Goal: Task Accomplishment & Management: Use online tool/utility

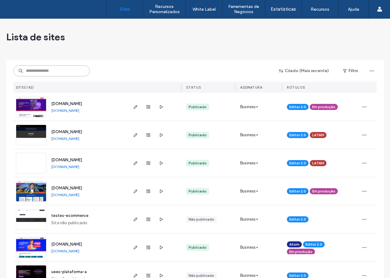
click at [43, 68] on input at bounding box center [51, 70] width 76 height 11
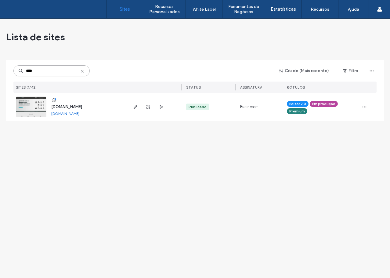
type input "****"
click at [135, 111] on div at bounding box center [148, 107] width 33 height 28
click at [135, 109] on span "button" at bounding box center [135, 106] width 7 height 7
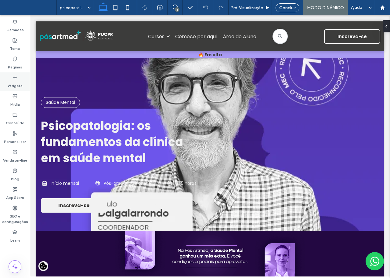
click at [15, 81] on label "Widgets" at bounding box center [15, 84] width 15 height 9
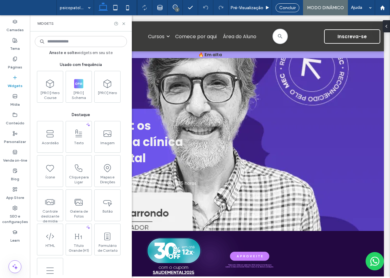
click at [64, 41] on input at bounding box center [81, 41] width 92 height 11
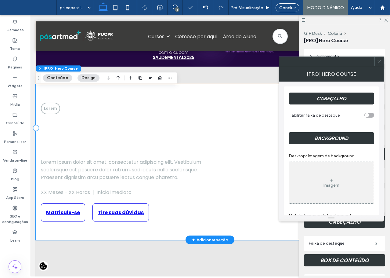
scroll to position [211, 0]
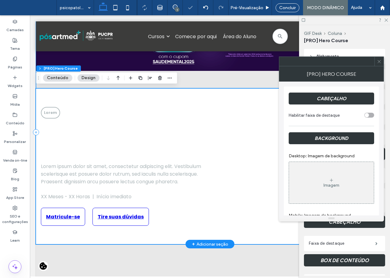
click at [179, 143] on h1 "Lorem ipsum dolor sit amet, consectetur adipiscing elit." at bounding box center [123, 140] width 165 height 29
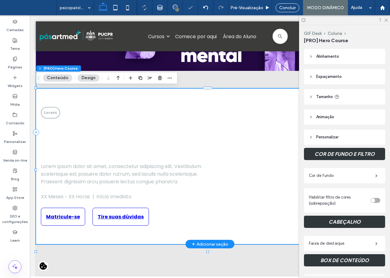
click at [179, 150] on h1 "Lorem ipsum dolor sit amet, consectetur adipiscing elit." at bounding box center [123, 140] width 165 height 29
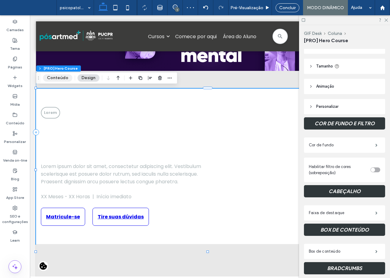
click at [63, 77] on button "Conteúdo" at bounding box center [57, 77] width 29 height 7
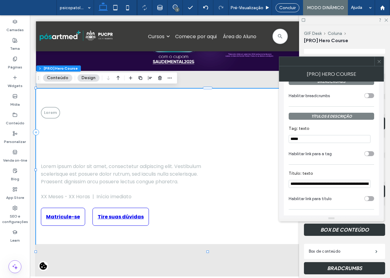
scroll to position [397, 0]
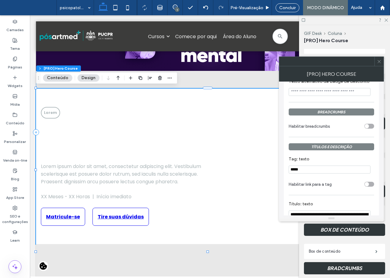
click at [369, 127] on div "toggle" at bounding box center [369, 126] width 10 height 5
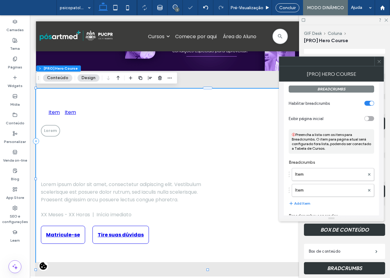
scroll to position [427, 0]
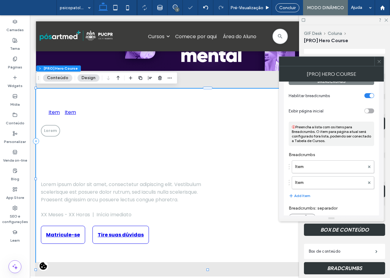
click at [371, 111] on div "toggle" at bounding box center [369, 110] width 10 height 5
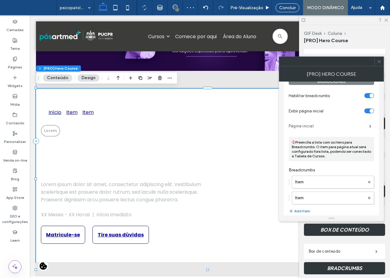
click at [306, 123] on label "Página inicial" at bounding box center [329, 126] width 81 height 12
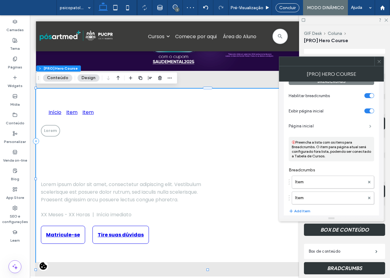
click at [369, 128] on span at bounding box center [370, 126] width 2 height 3
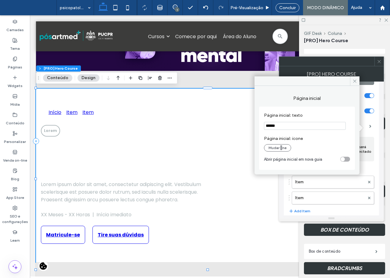
click at [308, 147] on div "Mudar ne" at bounding box center [307, 147] width 86 height 7
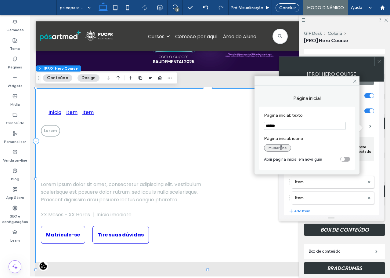
click at [277, 147] on button "Mudar ne" at bounding box center [277, 147] width 27 height 7
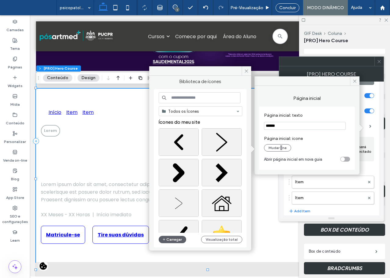
click at [198, 100] on input at bounding box center [200, 97] width 82 height 11
click at [226, 199] on div "Escolher" at bounding box center [222, 202] width 40 height 27
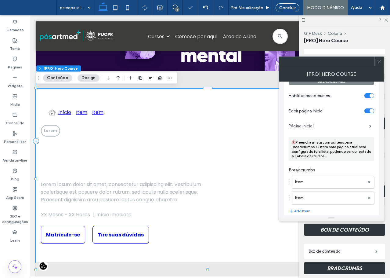
click at [312, 130] on label "Página inicial" at bounding box center [329, 126] width 81 height 12
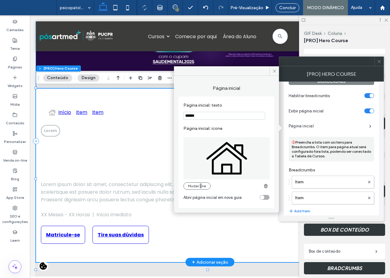
click at [65, 114] on link "Início" at bounding box center [60, 112] width 23 height 8
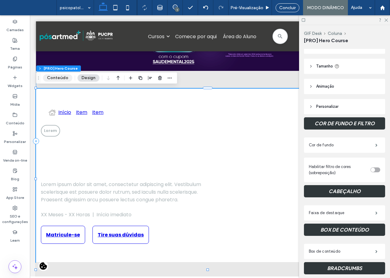
click at [66, 81] on button "Conteúdo" at bounding box center [57, 77] width 29 height 7
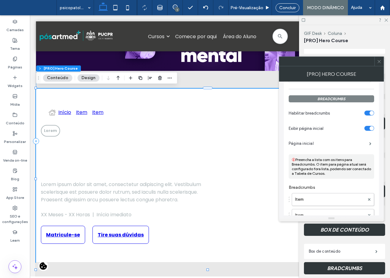
scroll to position [397, 0]
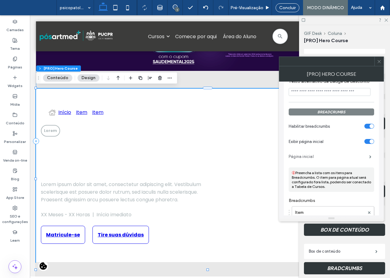
click at [317, 153] on label "Página inicial" at bounding box center [329, 156] width 81 height 12
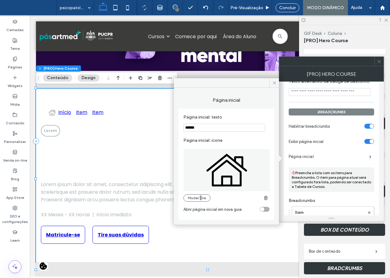
click at [265, 213] on section "Abrir página inicial em nova guia" at bounding box center [226, 208] width 86 height 15
click at [263, 209] on div "toggle" at bounding box center [262, 209] width 4 height 4
click at [331, 154] on label "Página inicial" at bounding box center [329, 156] width 81 height 12
click at [331, 157] on label "Página inicial" at bounding box center [329, 156] width 81 height 12
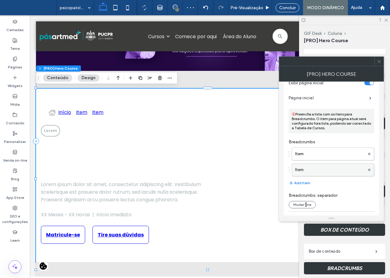
scroll to position [458, 0]
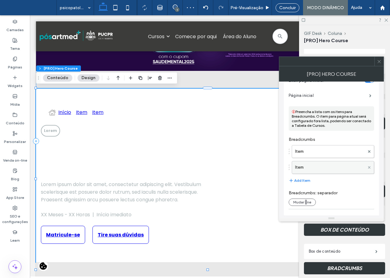
click at [370, 168] on use at bounding box center [369, 167] width 2 height 2
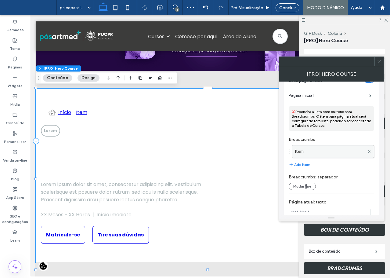
click at [310, 154] on label "Item" at bounding box center [330, 151] width 70 height 12
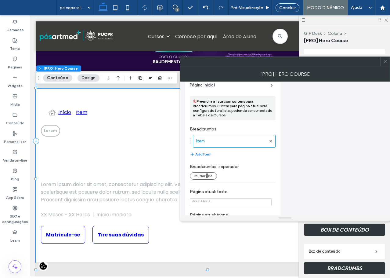
scroll to position [427, 0]
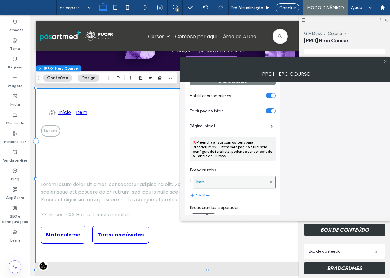
click at [202, 181] on label "Item" at bounding box center [231, 182] width 70 height 12
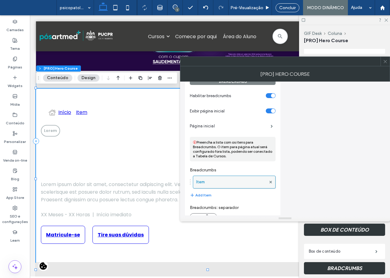
click at [202, 181] on label "Item" at bounding box center [231, 182] width 70 height 12
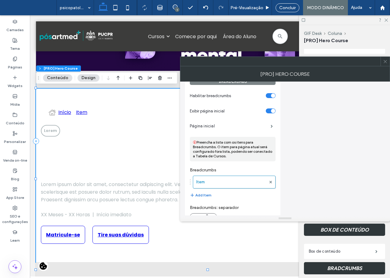
click at [201, 193] on button "Add Item" at bounding box center [201, 194] width 22 height 7
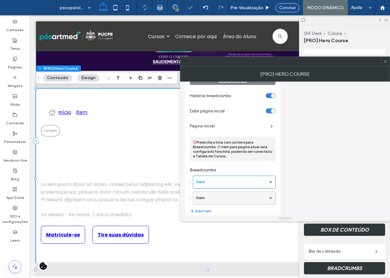
scroll to position [458, 0]
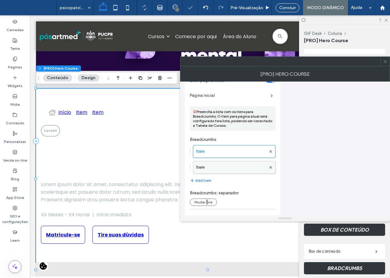
click at [227, 169] on label "Item" at bounding box center [231, 167] width 70 height 12
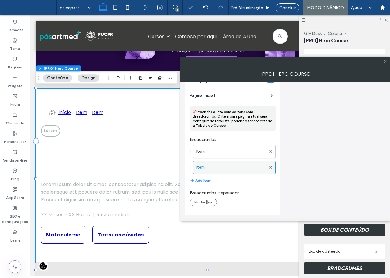
click at [227, 169] on label "Item" at bounding box center [231, 167] width 70 height 12
click at [273, 169] on div at bounding box center [270, 167] width 9 height 9
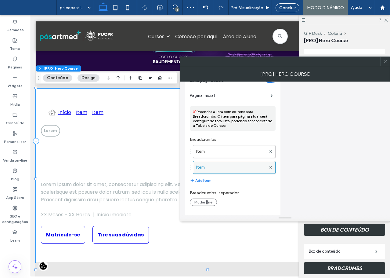
click at [272, 171] on div at bounding box center [270, 167] width 9 height 9
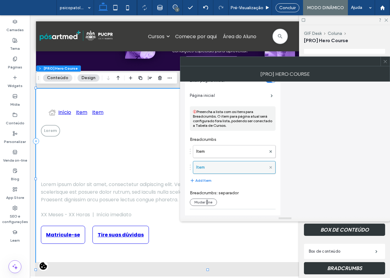
click at [271, 169] on icon at bounding box center [271, 167] width 2 height 2
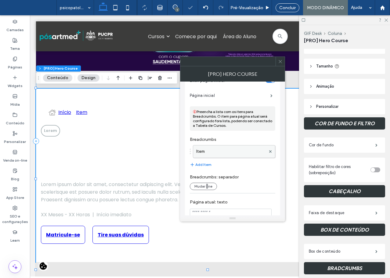
click at [236, 153] on label "Item" at bounding box center [231, 151] width 70 height 12
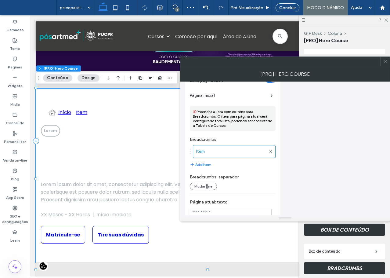
click at [234, 166] on div "Item Add Item" at bounding box center [233, 156] width 86 height 29
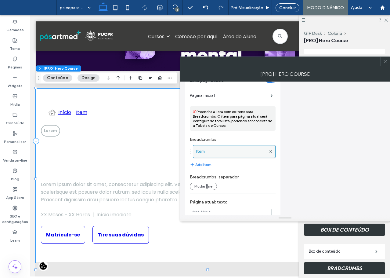
click at [215, 157] on label "Item" at bounding box center [231, 151] width 70 height 12
click at [191, 152] on div at bounding box center [190, 151] width 1 height 1
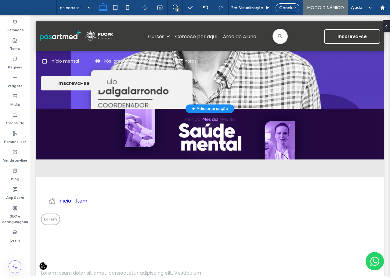
scroll to position [214, 0]
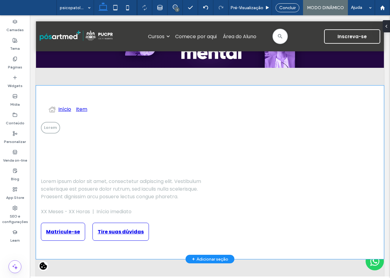
click at [226, 180] on div at bounding box center [296, 172] width 165 height 137
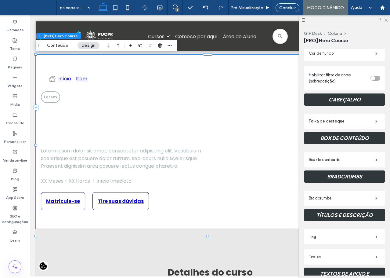
scroll to position [153, 0]
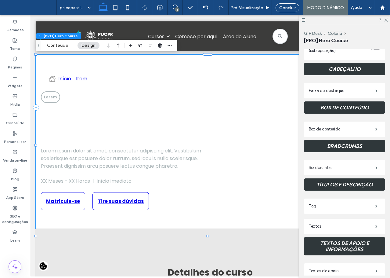
click at [350, 168] on label "Bradcrumbs" at bounding box center [342, 167] width 67 height 12
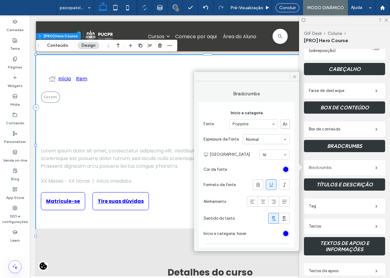
click at [339, 165] on label "Bradcrumbs" at bounding box center [342, 167] width 67 height 12
click at [57, 44] on button "Conteúdo" at bounding box center [57, 45] width 29 height 7
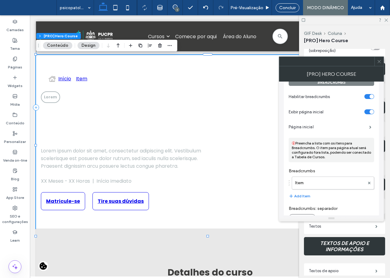
scroll to position [427, 0]
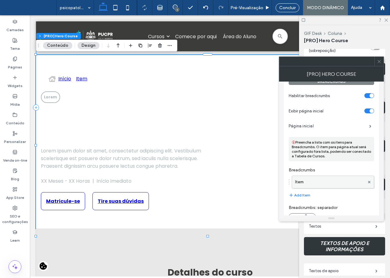
click at [319, 177] on label "Item" at bounding box center [330, 182] width 70 height 12
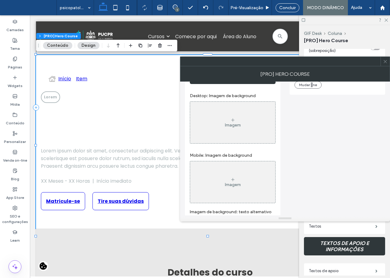
scroll to position [0, 0]
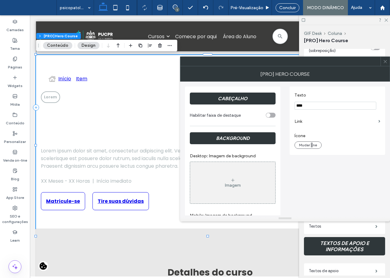
click at [313, 104] on input "****" at bounding box center [336, 106] width 82 height 8
type input "*****"
click at [302, 122] on label "Link" at bounding box center [336, 121] width 82 height 11
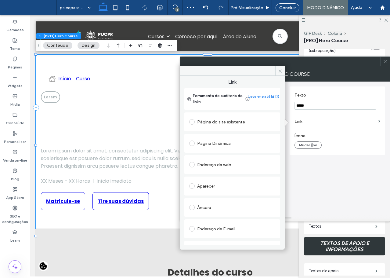
click at [319, 121] on label "Link" at bounding box center [336, 121] width 82 height 11
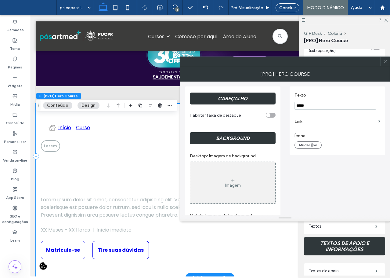
scroll to position [183, 0]
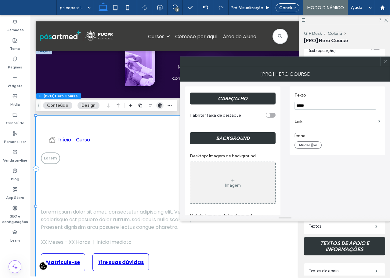
click at [158, 107] on use "button" at bounding box center [160, 105] width 4 height 4
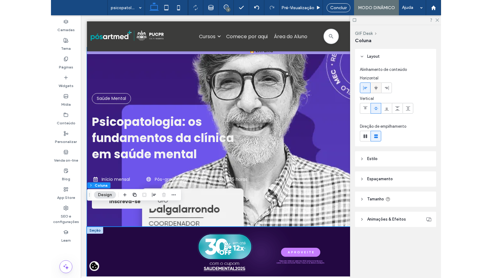
scroll to position [0, 0]
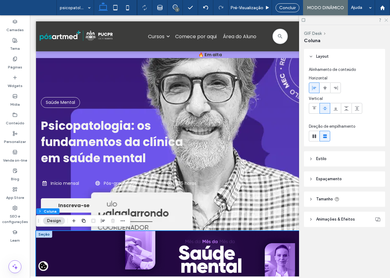
click at [387, 21] on icon at bounding box center [386, 20] width 4 height 4
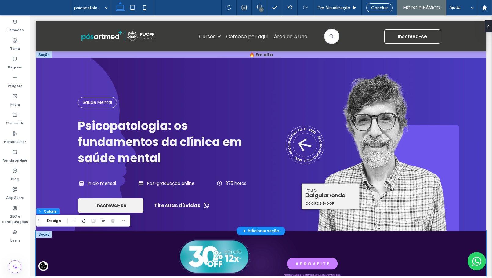
click at [39, 53] on div at bounding box center [44, 54] width 16 height 7
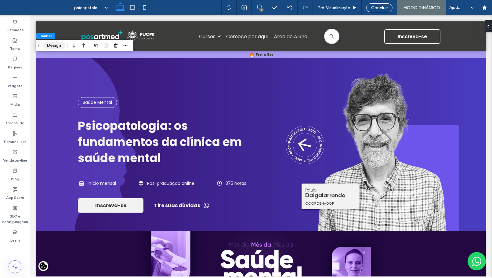
click at [48, 46] on button "Design" at bounding box center [54, 45] width 22 height 7
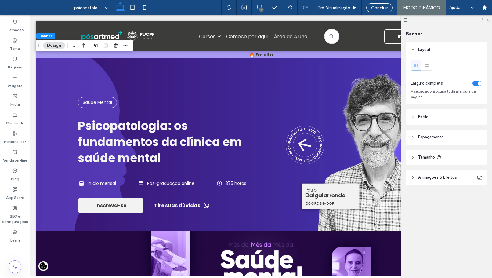
click at [390, 19] on icon at bounding box center [488, 20] width 4 height 4
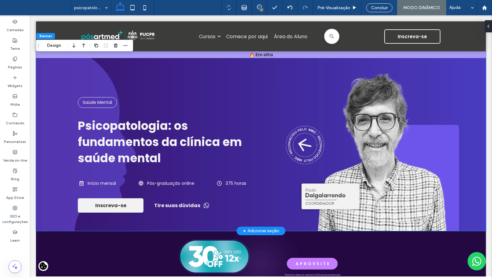
drag, startPoint x: 290, startPoint y: 82, endPoint x: 517, endPoint y: 36, distance: 230.9
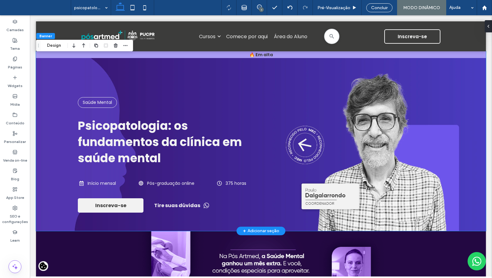
click at [290, 82] on div "Saúde Mental Psicopatologia: os fundamentos da clínica em saúde mental Início m…" at bounding box center [261, 144] width 366 height 136
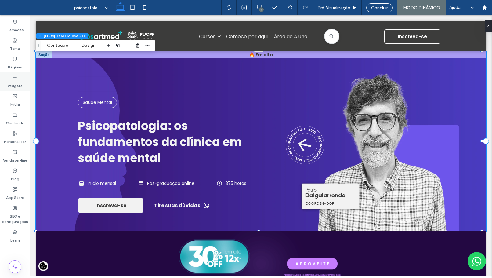
click at [15, 80] on label "Widgets" at bounding box center [15, 84] width 15 height 9
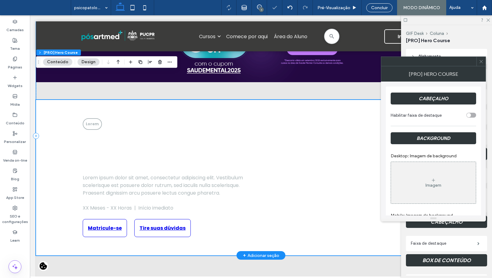
scroll to position [214, 0]
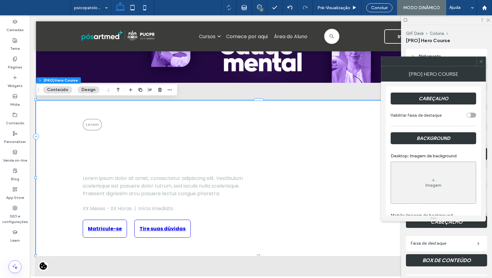
click at [390, 64] on span at bounding box center [481, 61] width 5 height 9
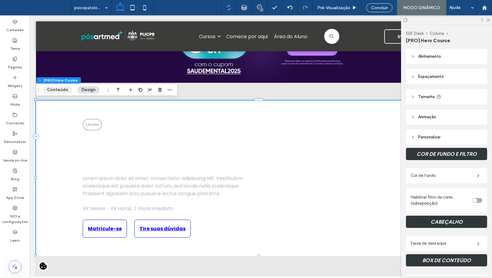
click at [64, 91] on button "Conteúdo" at bounding box center [57, 89] width 29 height 7
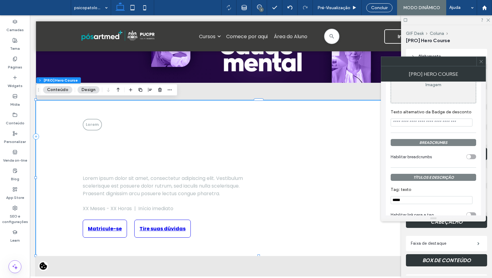
scroll to position [397, 0]
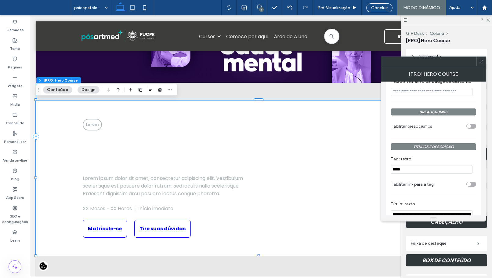
click at [390, 125] on div "toggle" at bounding box center [471, 126] width 10 height 5
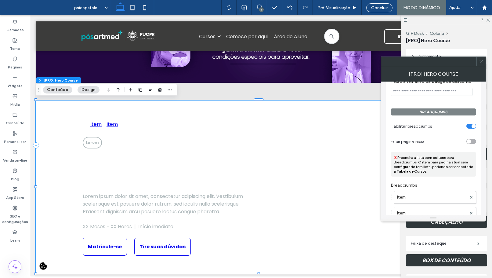
click at [390, 143] on div "toggle" at bounding box center [469, 141] width 4 height 4
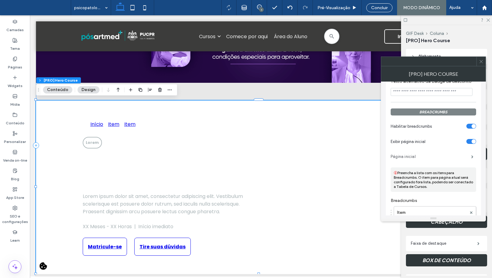
click at [390, 157] on label "Página inicial" at bounding box center [431, 156] width 81 height 12
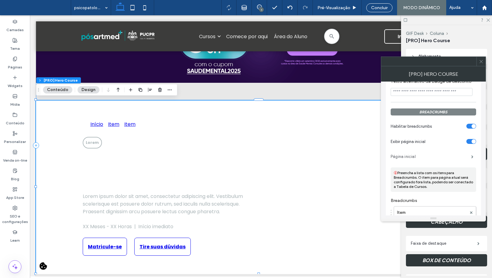
click at [390, 158] on label "Página inicial" at bounding box center [431, 156] width 81 height 12
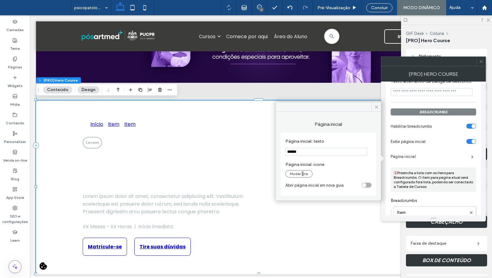
click at [299, 151] on input "******" at bounding box center [326, 152] width 82 height 8
click at [297, 150] on input "******" at bounding box center [326, 152] width 82 height 8
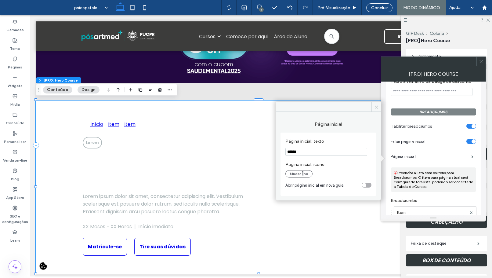
click at [297, 150] on input "******" at bounding box center [326, 152] width 82 height 8
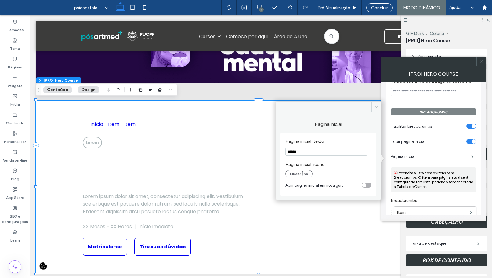
click at [297, 150] on input "******" at bounding box center [326, 152] width 82 height 8
click at [309, 156] on section "Página inicial: texto ******" at bounding box center [328, 147] width 86 height 23
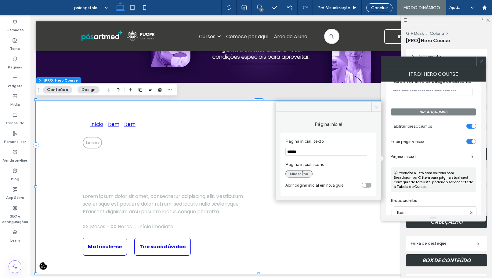
click at [302, 175] on button "Mudar ne" at bounding box center [298, 173] width 27 height 7
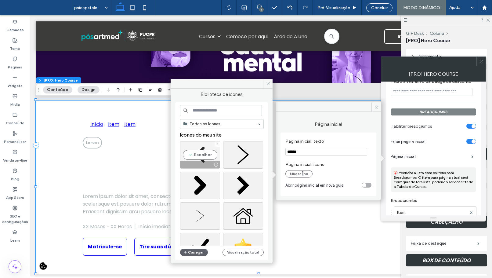
scroll to position [31, 0]
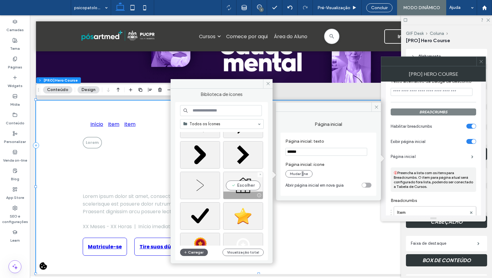
click at [241, 186] on div "Escolher" at bounding box center [243, 185] width 40 height 27
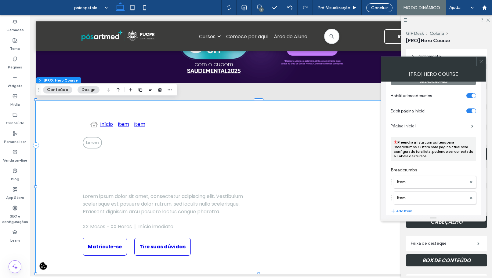
scroll to position [458, 0]
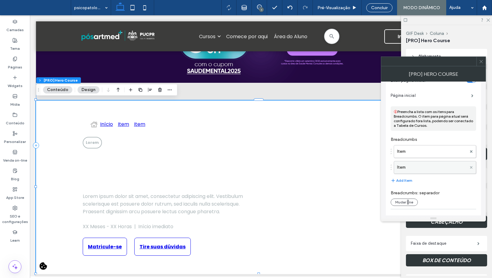
click at [390, 167] on icon at bounding box center [471, 167] width 2 height 2
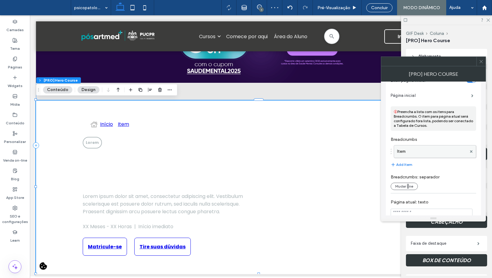
click at [390, 153] on label "Item" at bounding box center [432, 151] width 70 height 12
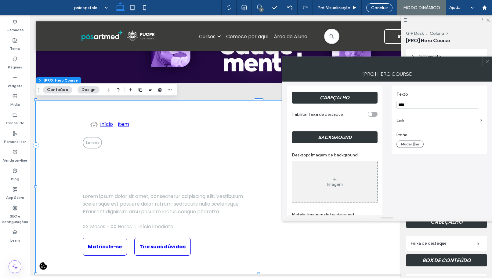
scroll to position [0, 0]
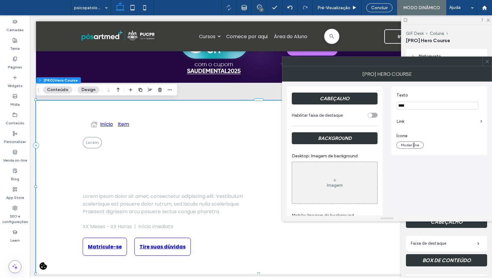
click at [390, 107] on input "****" at bounding box center [438, 106] width 82 height 8
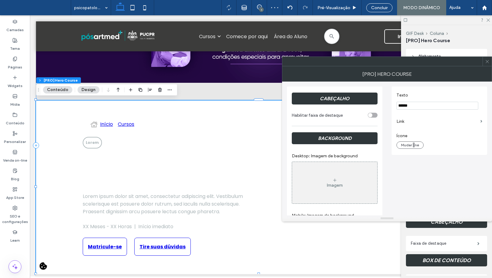
type input "******"
click at [390, 123] on label "Link" at bounding box center [438, 121] width 82 height 11
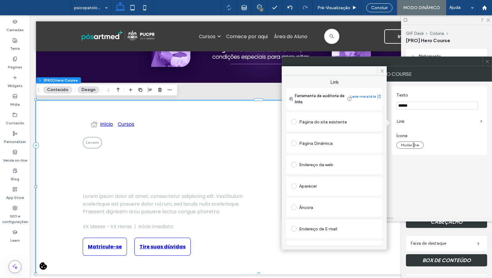
click at [309, 166] on div "Endereço da web" at bounding box center [334, 165] width 86 height 10
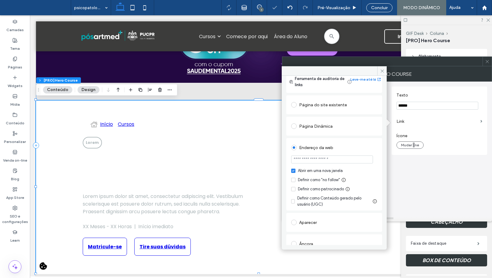
scroll to position [31, 0]
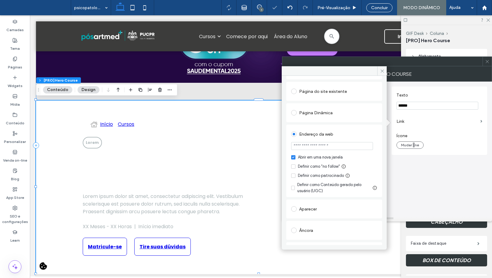
click at [336, 144] on input "url" at bounding box center [332, 146] width 82 height 8
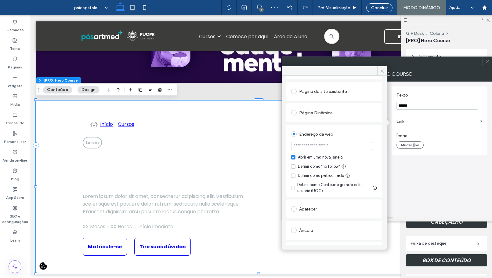
type input "*******"
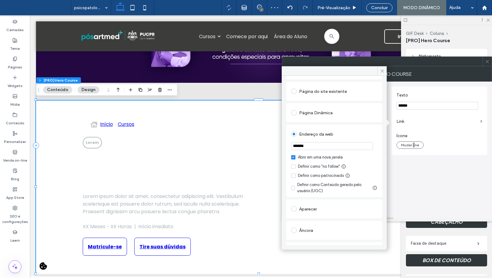
click at [315, 136] on div "Endereço da web" at bounding box center [334, 134] width 86 height 10
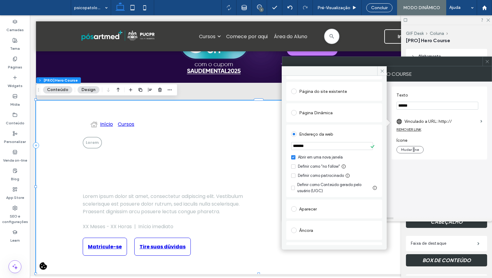
click at [315, 113] on div "Página Dinâmica" at bounding box center [334, 113] width 86 height 10
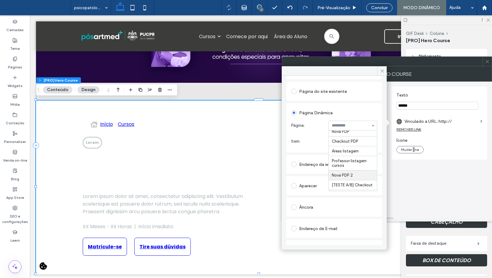
scroll to position [0, 0]
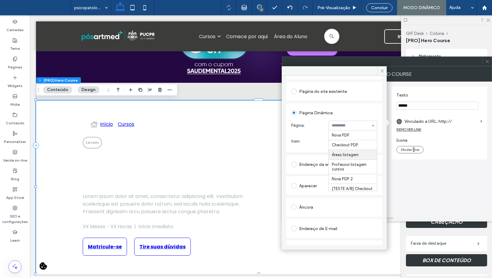
click at [326, 88] on div "Página do site existente" at bounding box center [334, 91] width 86 height 10
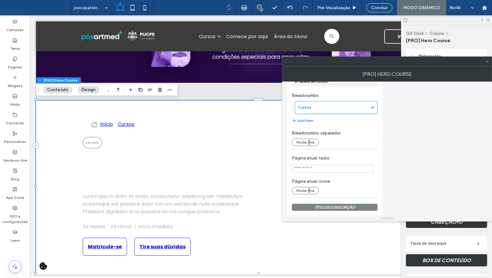
scroll to position [488, 0]
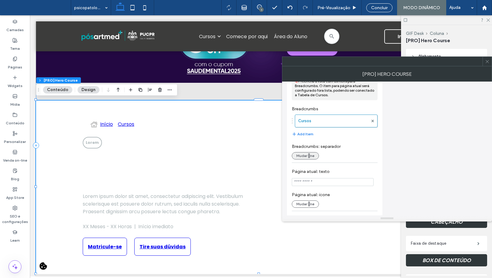
click at [303, 157] on button "Mudar ne" at bounding box center [305, 155] width 27 height 7
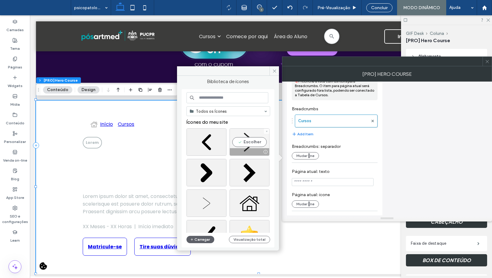
click at [252, 143] on div "Escolher" at bounding box center [250, 141] width 40 height 27
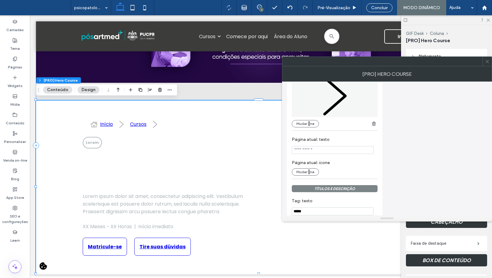
scroll to position [580, 0]
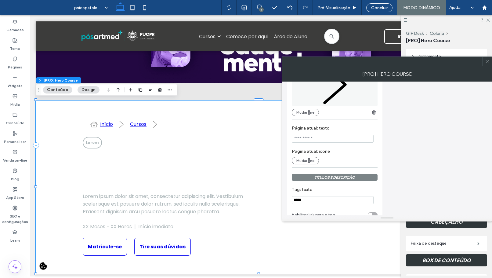
click at [318, 138] on input "Página atual: texto" at bounding box center [333, 139] width 82 height 8
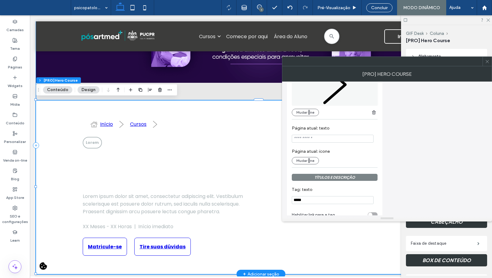
click at [240, 134] on div "Início Cursos Lorem Lorem ipsum dolor sit amet, consectetur adipiscing elit. Lo…" at bounding box center [170, 187] width 175 height 137
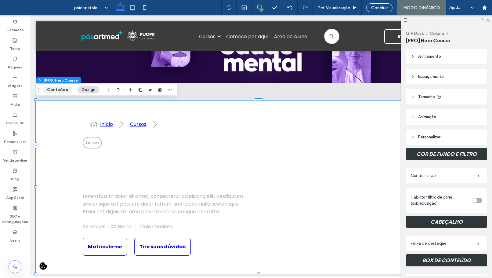
click at [58, 89] on button "Conteúdo" at bounding box center [57, 89] width 29 height 7
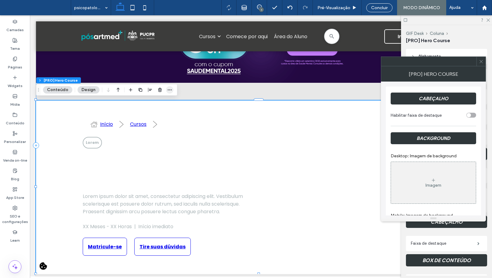
click at [170, 92] on icon "button" at bounding box center [169, 89] width 5 height 5
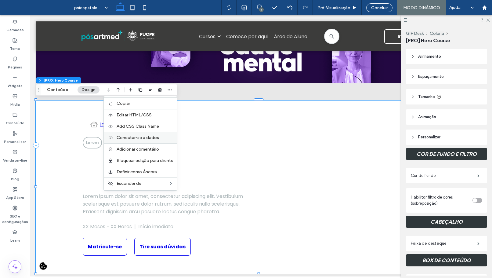
click at [155, 137] on span "Conectar-se a dados" at bounding box center [138, 137] width 42 height 5
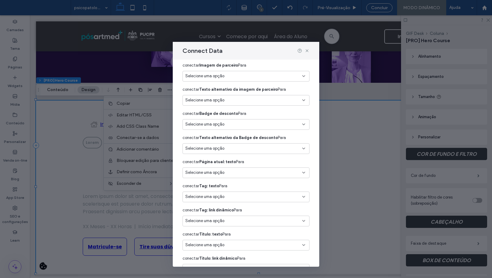
scroll to position [153, 0]
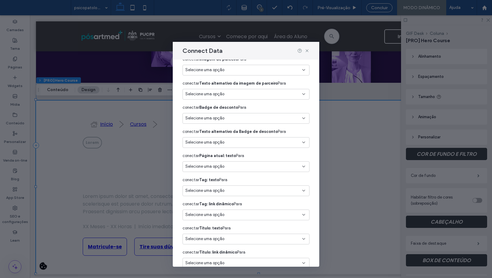
click at [221, 164] on span "Selecione uma opção" at bounding box center [204, 166] width 39 height 6
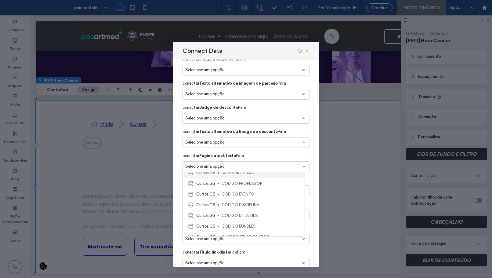
scroll to position [580, 0]
click at [264, 219] on span "CURSO" at bounding box center [261, 217] width 78 height 6
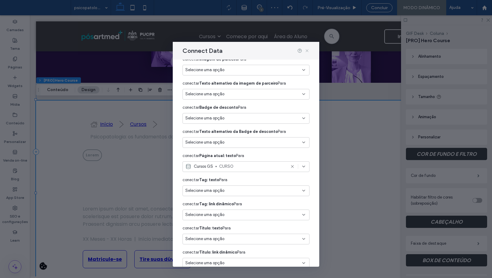
click at [306, 51] on use at bounding box center [307, 50] width 3 height 3
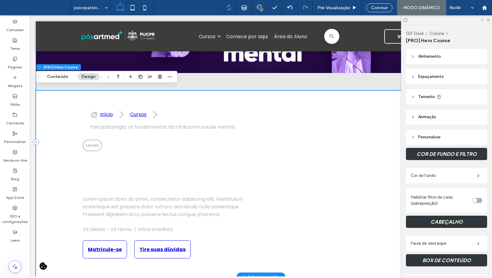
scroll to position [214, 0]
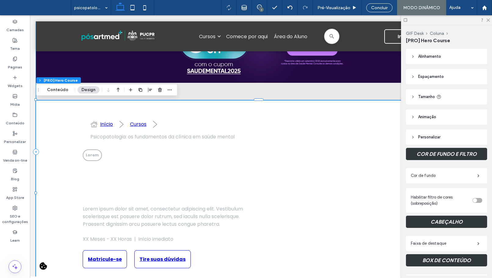
drag, startPoint x: 185, startPoint y: 127, endPoint x: 181, endPoint y: 127, distance: 4.0
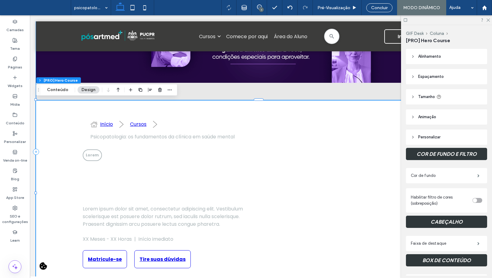
click at [185, 127] on ol "Início Cursos Psicopatologia: os fundamentos da clínica em saúde mental" at bounding box center [170, 130] width 160 height 21
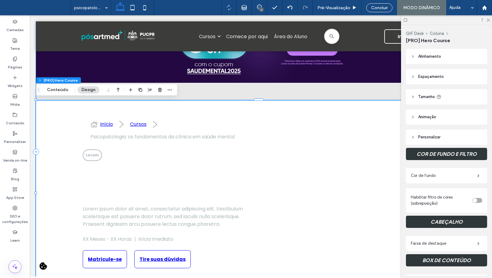
click at [142, 125] on link "Cursos" at bounding box center [138, 124] width 16 height 8
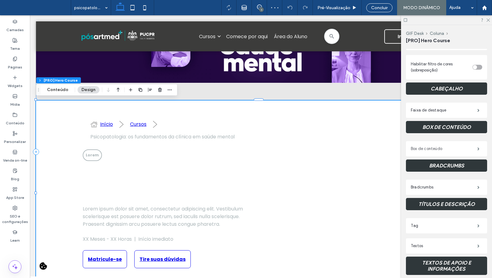
scroll to position [214, 0]
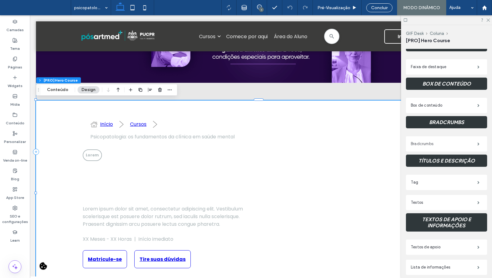
click at [450, 145] on label "Bradcrumbs" at bounding box center [444, 144] width 67 height 12
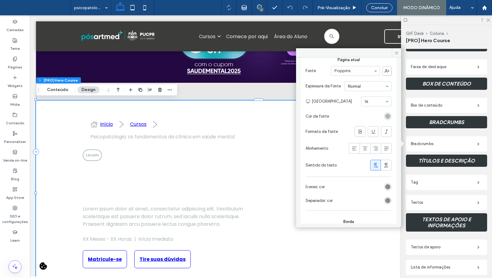
scroll to position [183, 0]
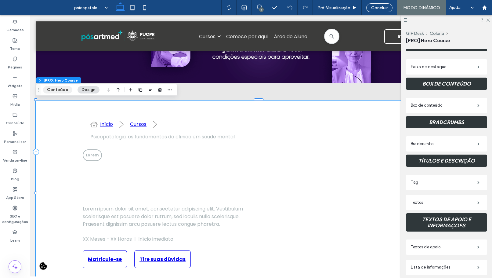
click at [58, 92] on button "Conteúdo" at bounding box center [57, 89] width 29 height 7
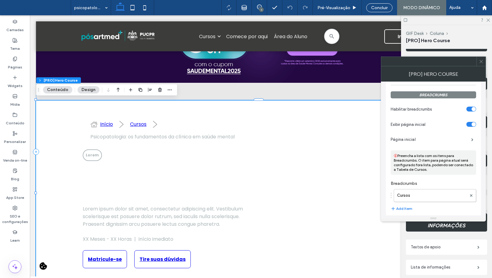
scroll to position [458, 0]
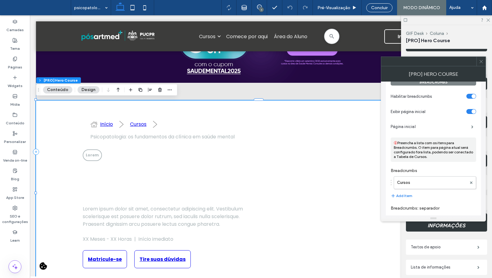
drag, startPoint x: 409, startPoint y: 185, endPoint x: 416, endPoint y: 185, distance: 6.7
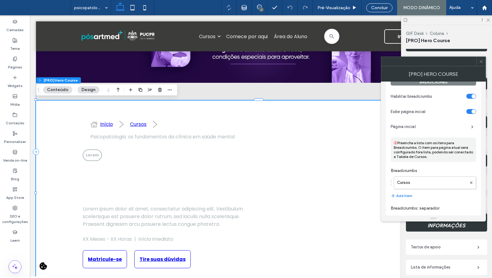
click at [409, 185] on label "Cursos" at bounding box center [432, 182] width 70 height 12
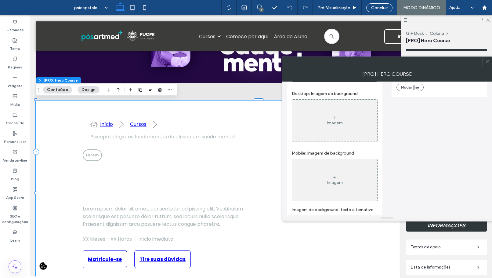
scroll to position [0, 0]
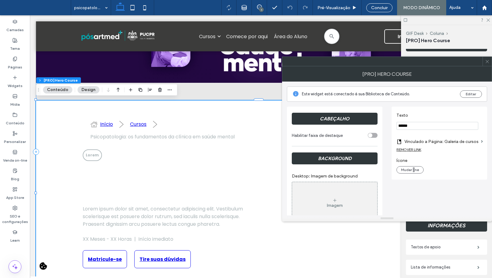
click at [463, 142] on label "Vinculado a Página: Galeria de cursos" at bounding box center [441, 141] width 74 height 11
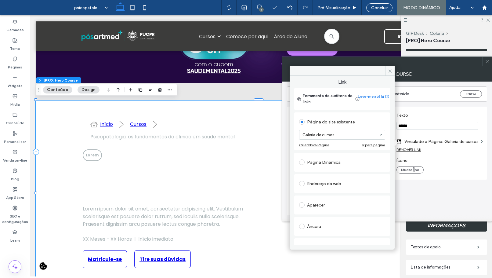
click at [364, 159] on div "Página Dinâmica" at bounding box center [342, 162] width 86 height 10
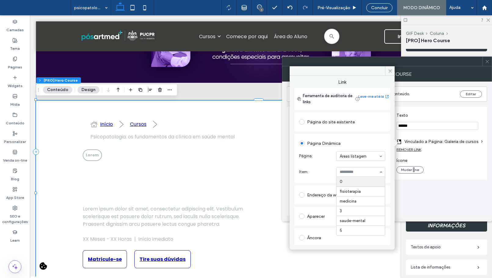
click at [360, 172] on input at bounding box center [359, 172] width 39 height 4
click at [323, 164] on section "Item: 0 fisioterapia medicina 3 saude-mental 5" at bounding box center [342, 172] width 86 height 16
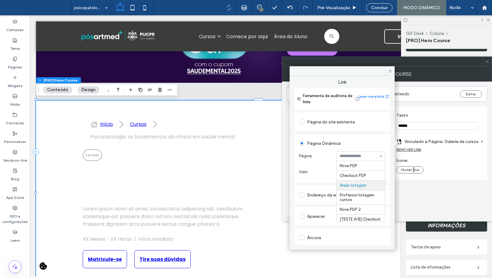
scroll to position [20, 0]
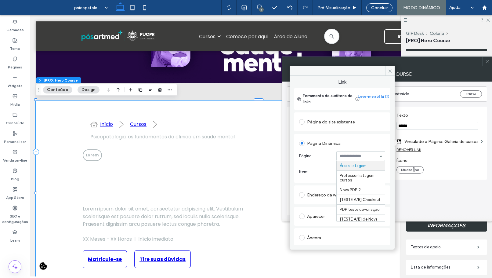
click at [366, 154] on input at bounding box center [359, 156] width 39 height 4
click at [368, 154] on input at bounding box center [359, 156] width 39 height 4
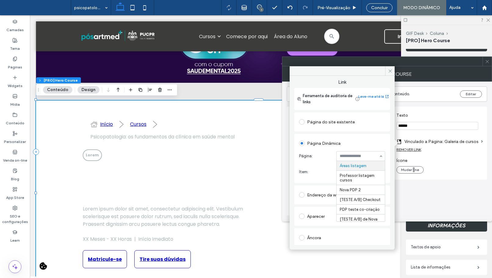
click at [322, 159] on section "Página: Nova PDP Checkout PDP Áreas listagem Professor listagem cursos Nova PDP…" at bounding box center [342, 156] width 86 height 16
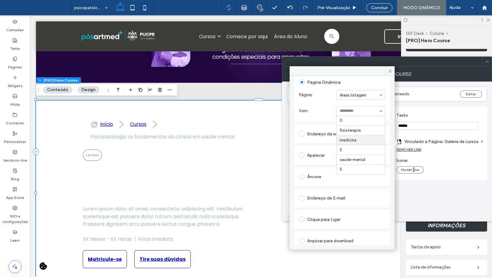
scroll to position [31, 0]
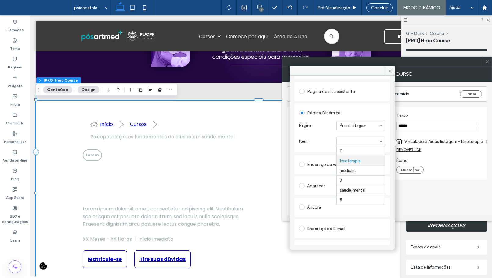
click at [353, 142] on input at bounding box center [359, 141] width 39 height 4
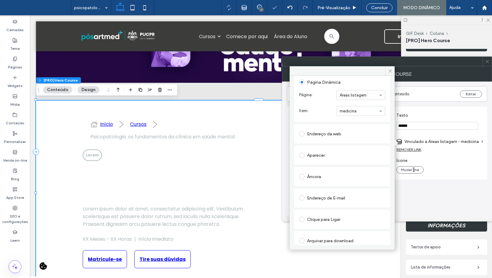
click at [354, 112] on input at bounding box center [359, 111] width 39 height 4
click at [349, 113] on input at bounding box center [359, 111] width 39 height 4
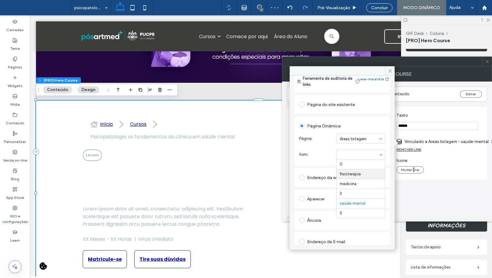
scroll to position [16, 0]
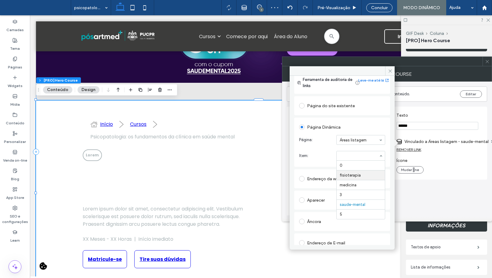
click at [317, 151] on section "Item: 0 fisioterapia medicina 3 saude-mental 5" at bounding box center [342, 156] width 86 height 16
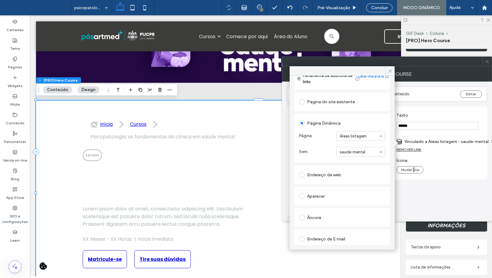
scroll to position [0, 0]
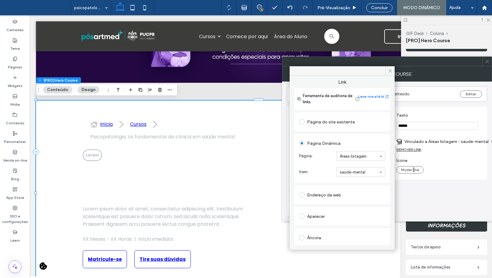
click at [343, 121] on div "Página do site existente" at bounding box center [342, 122] width 86 height 10
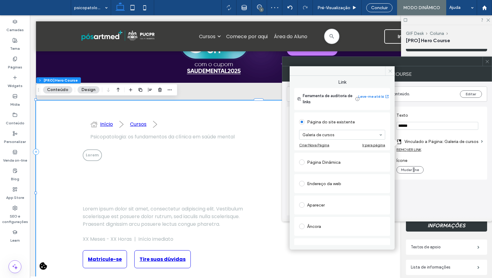
click at [391, 70] on icon at bounding box center [390, 71] width 5 height 5
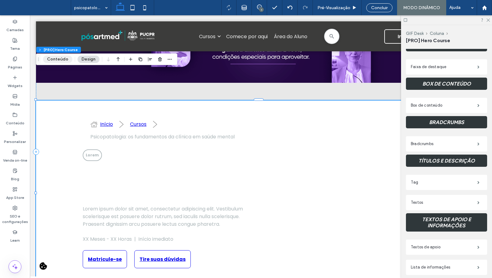
click at [58, 56] on button "Conteúdo" at bounding box center [57, 59] width 29 height 7
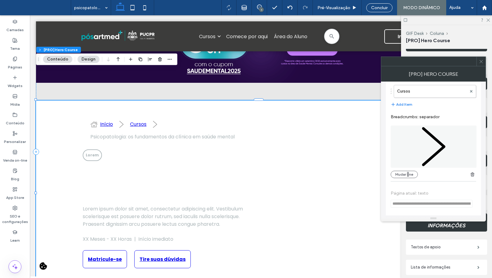
scroll to position [549, 0]
click at [431, 150] on icon at bounding box center [434, 146] width 86 height 42
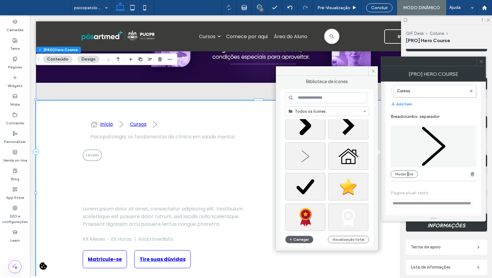
scroll to position [0, 0]
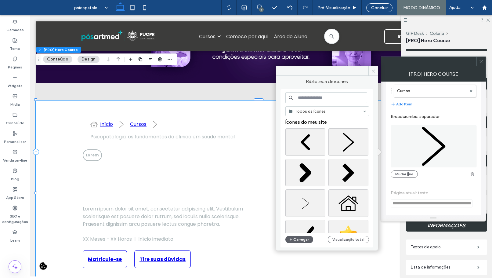
click at [422, 191] on span "**********" at bounding box center [433, 198] width 85 height 29
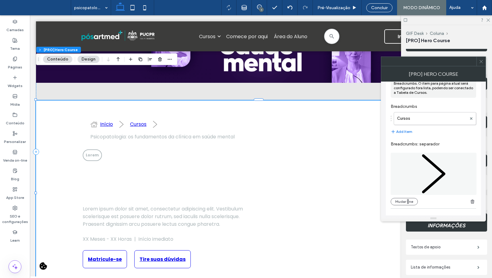
scroll to position [519, 0]
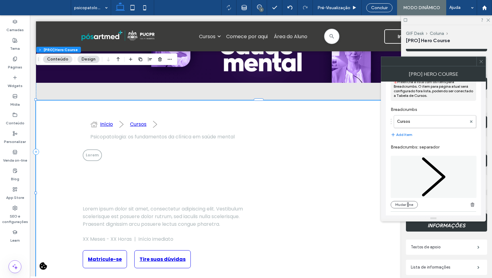
click at [483, 63] on icon at bounding box center [481, 61] width 5 height 5
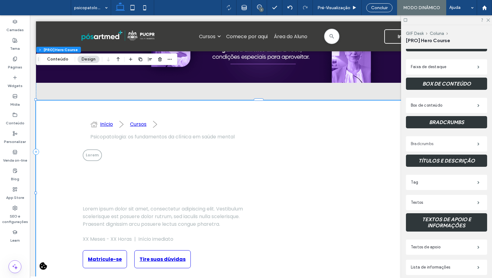
click at [465, 143] on label "Bradcrumbs" at bounding box center [444, 144] width 67 height 12
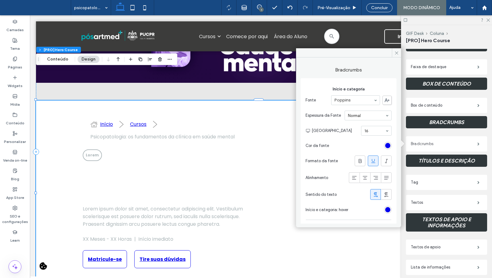
drag, startPoint x: 467, startPoint y: 141, endPoint x: 443, endPoint y: 141, distance: 24.1
click at [467, 141] on label "Bradcrumbs" at bounding box center [444, 144] width 67 height 12
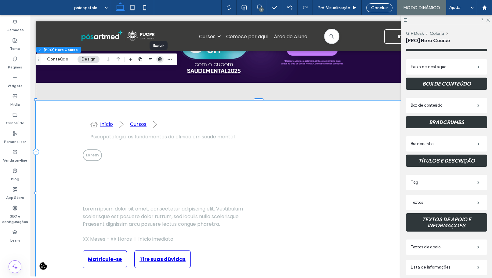
click at [161, 60] on icon "button" at bounding box center [160, 59] width 5 height 5
